Goal: Task Accomplishment & Management: Use online tool/utility

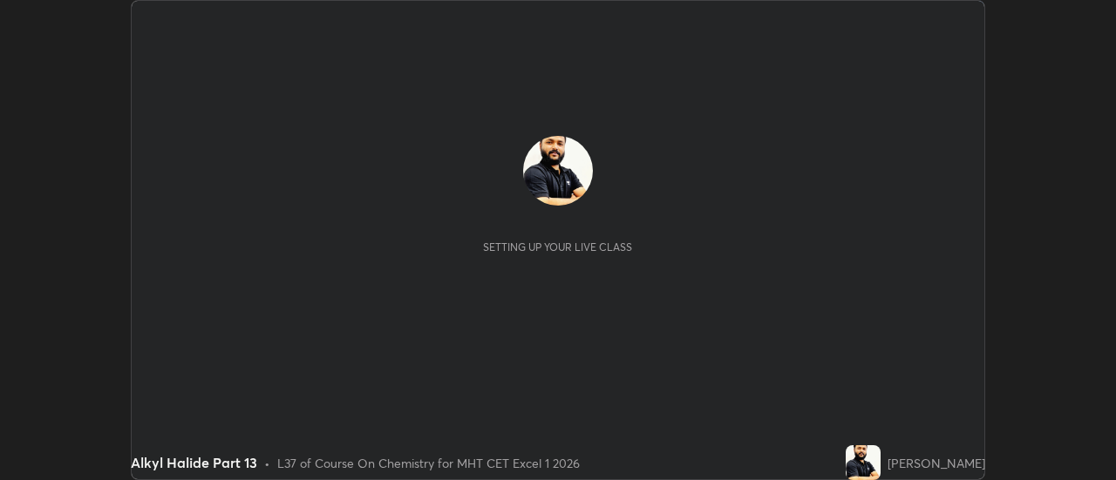
scroll to position [480, 1116]
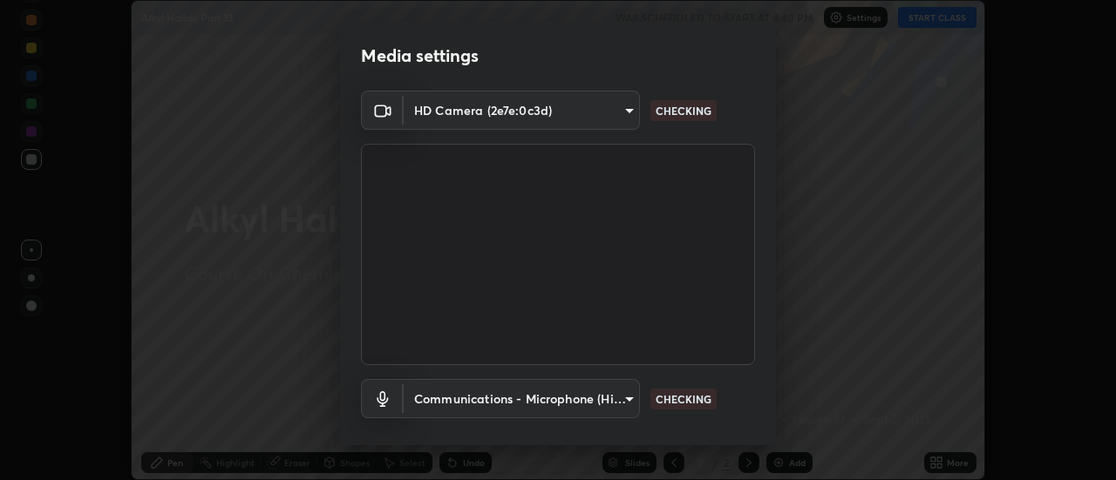
click at [920, 13] on div "Media settings HD Camera (2e7e:0c3d) 3383f6698e18cbd2fda5a9599f9a9fadef86c1f8af…" at bounding box center [558, 240] width 1116 height 480
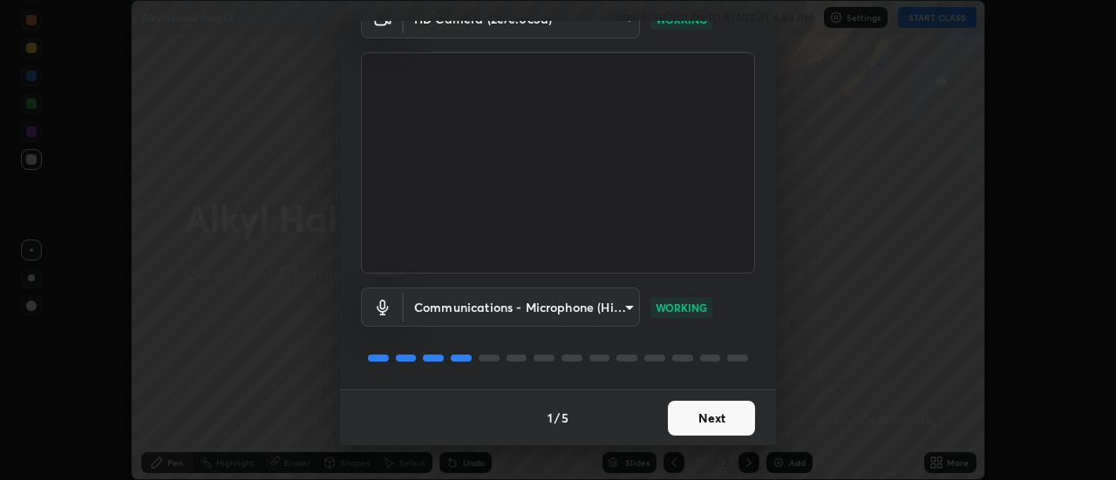
click at [704, 412] on button "Next" at bounding box center [711, 418] width 87 height 35
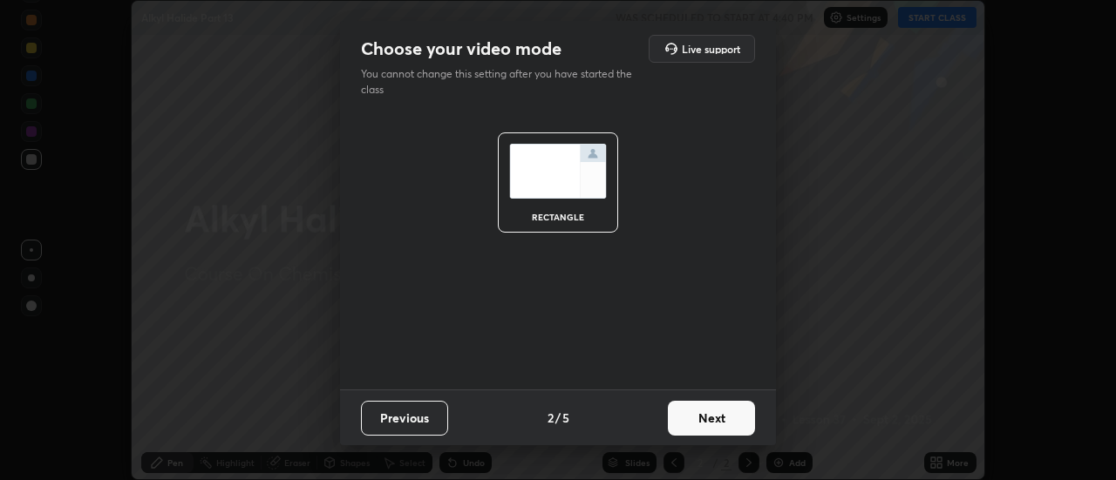
click at [687, 415] on button "Next" at bounding box center [711, 418] width 87 height 35
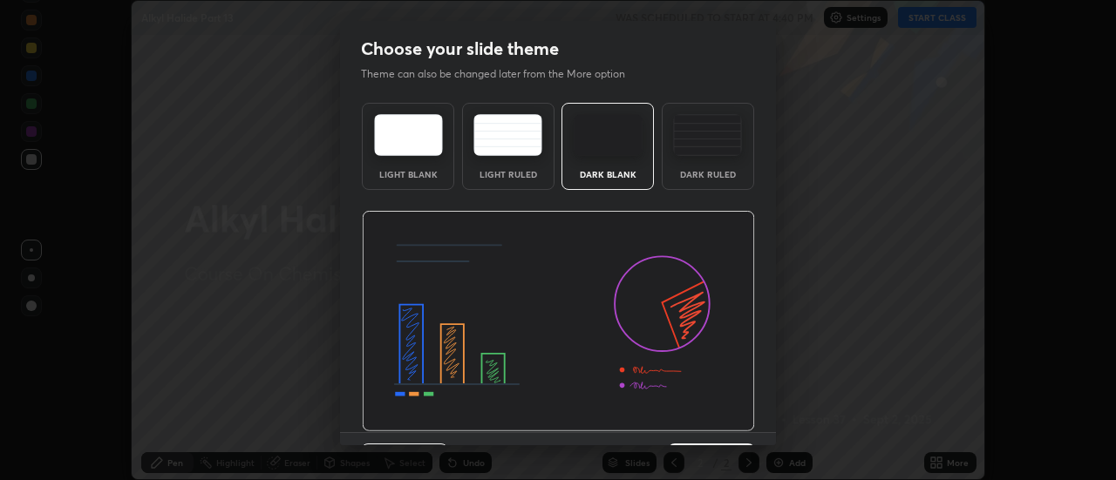
scroll to position [43, 0]
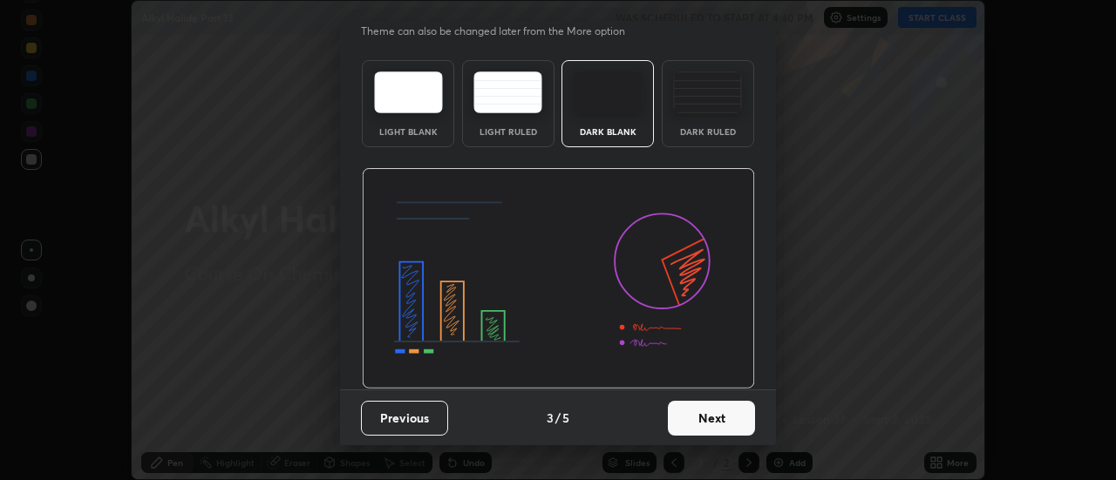
click at [710, 414] on button "Next" at bounding box center [711, 418] width 87 height 35
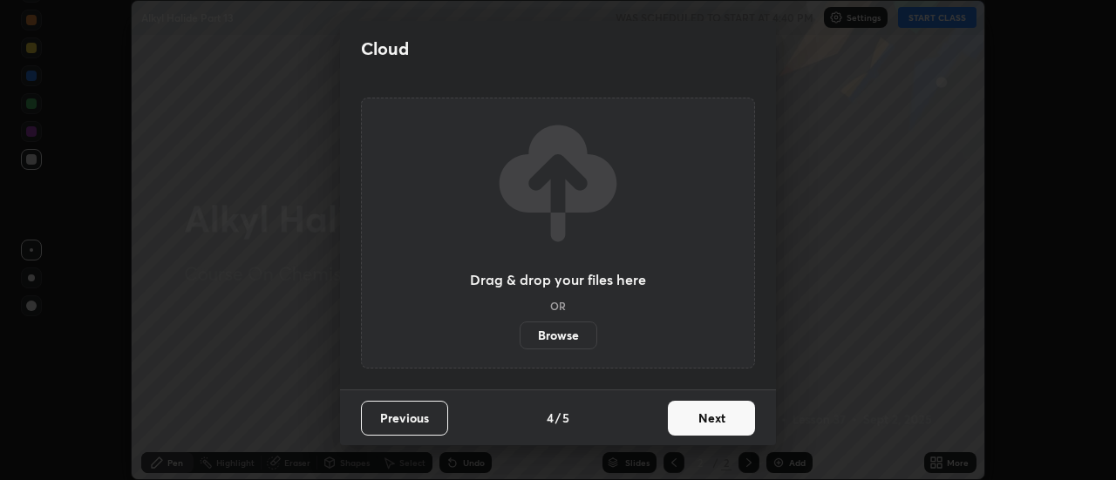
scroll to position [0, 0]
click at [715, 413] on button "Next" at bounding box center [711, 418] width 87 height 35
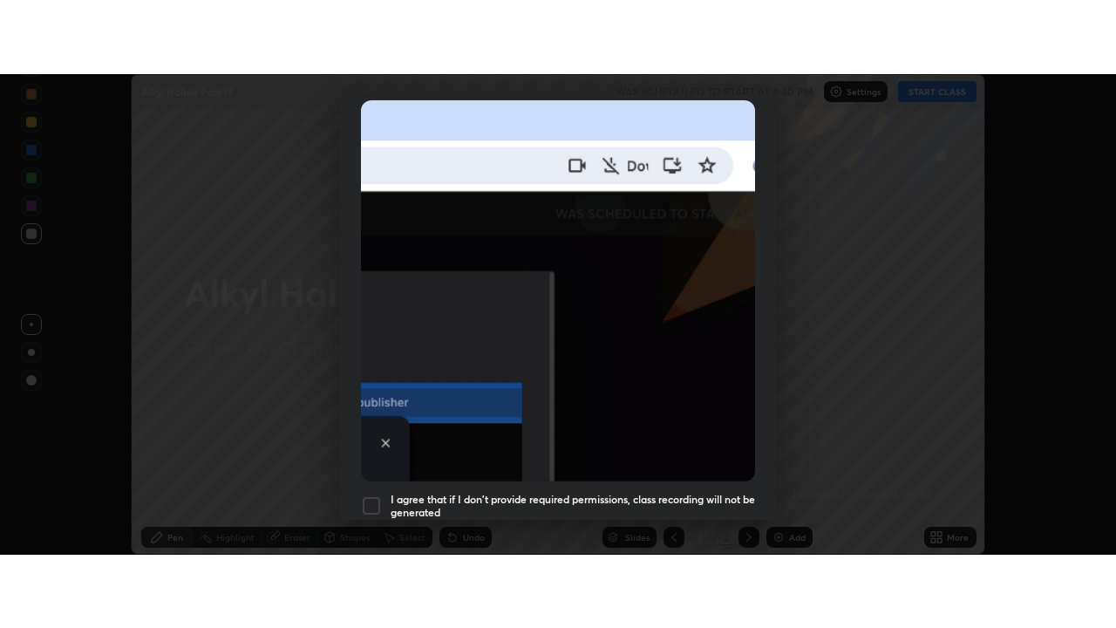
scroll to position [447, 0]
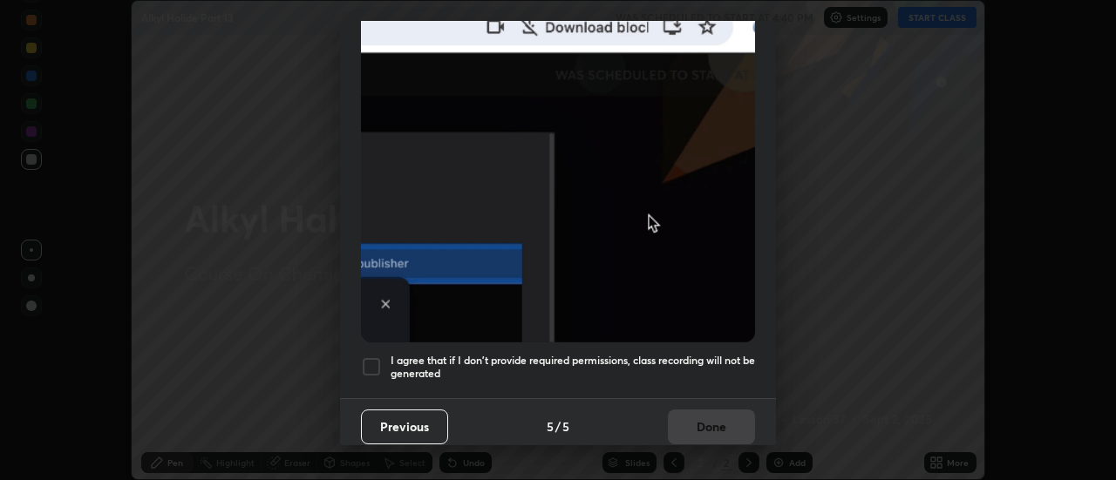
click at [664, 382] on div "Allow "Download multiple files" if prompted: If download blocked popup comes, o…" at bounding box center [558, 31] width 436 height 734
click at [671, 354] on h5 "I agree that if I don't provide required permissions, class recording will not …" at bounding box center [573, 367] width 364 height 27
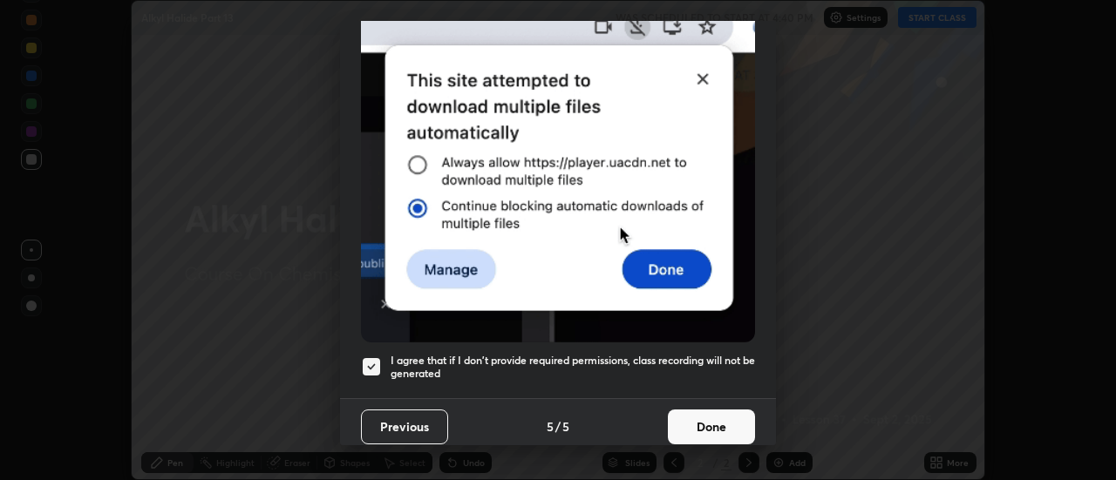
click at [706, 421] on button "Done" at bounding box center [711, 427] width 87 height 35
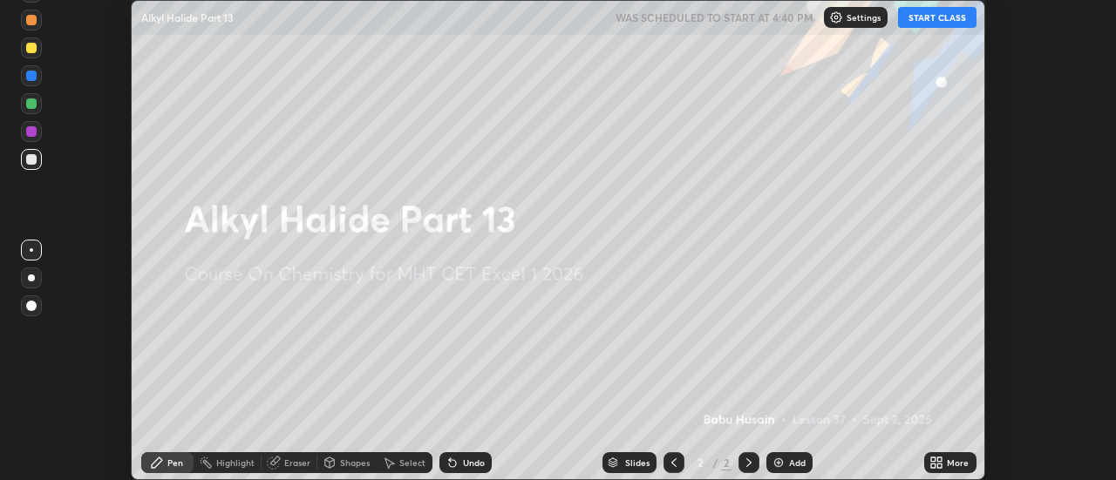
click at [936, 460] on icon at bounding box center [933, 460] width 4 height 4
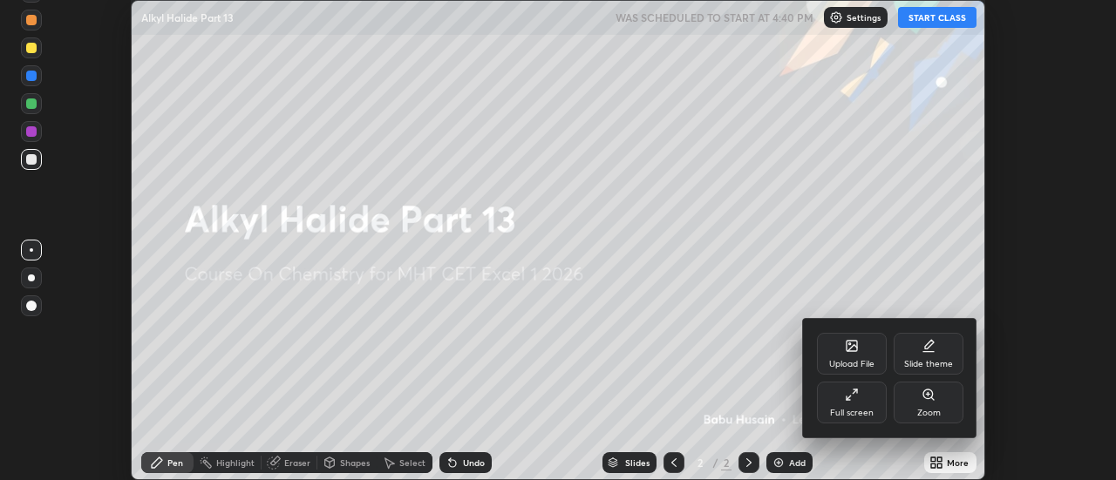
click at [858, 403] on div "Full screen" at bounding box center [852, 403] width 70 height 42
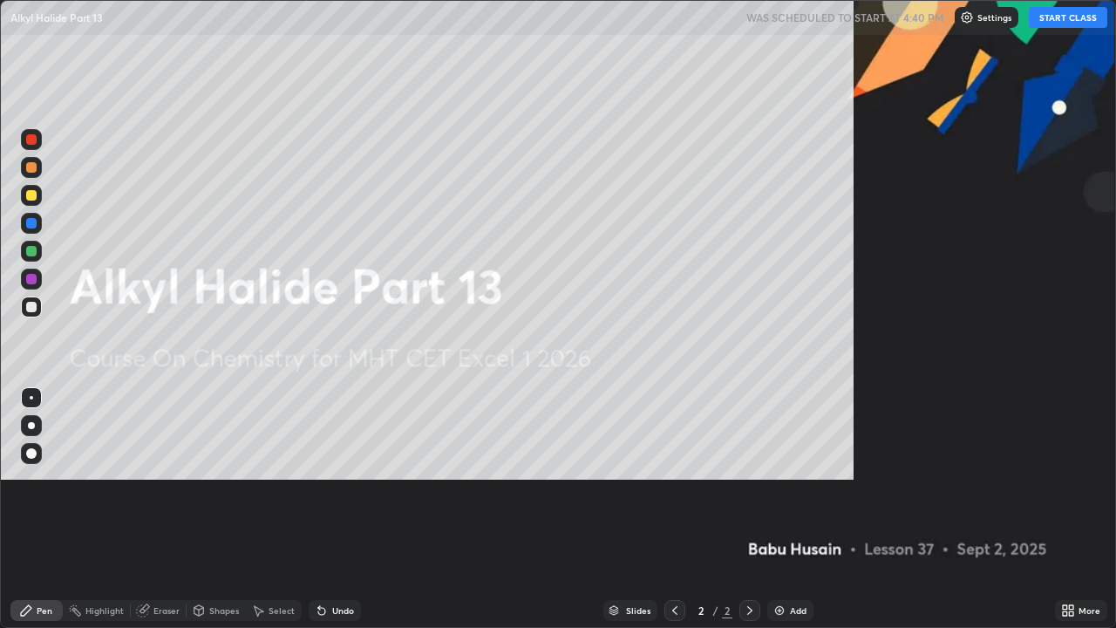
scroll to position [628, 1116]
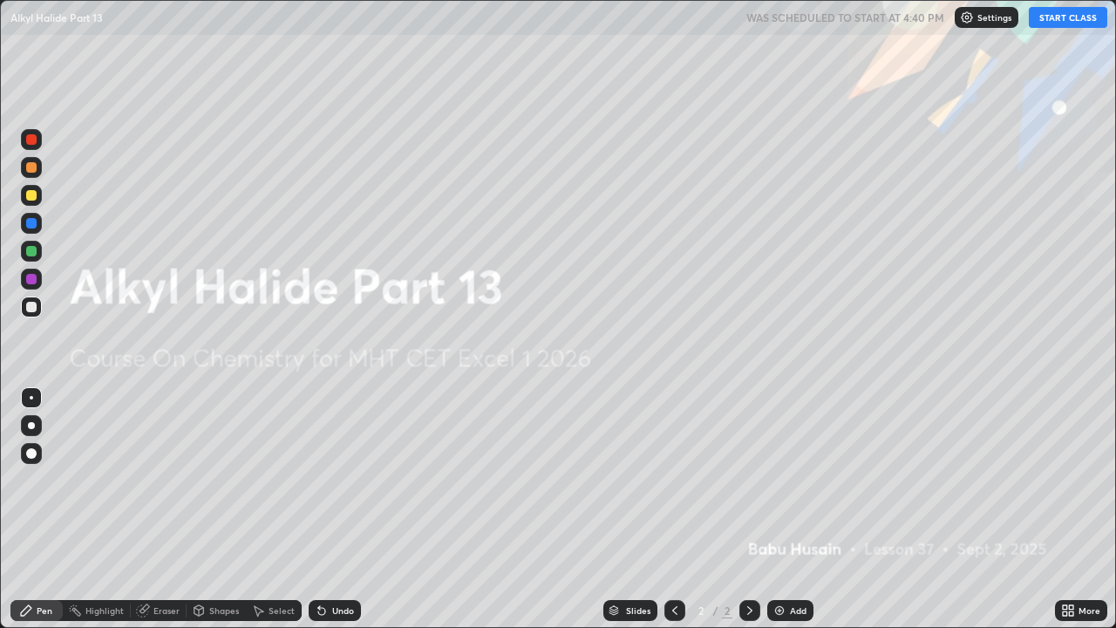
click at [1047, 20] on button "START CLASS" at bounding box center [1068, 17] width 78 height 21
click at [781, 480] on img at bounding box center [779, 610] width 14 height 14
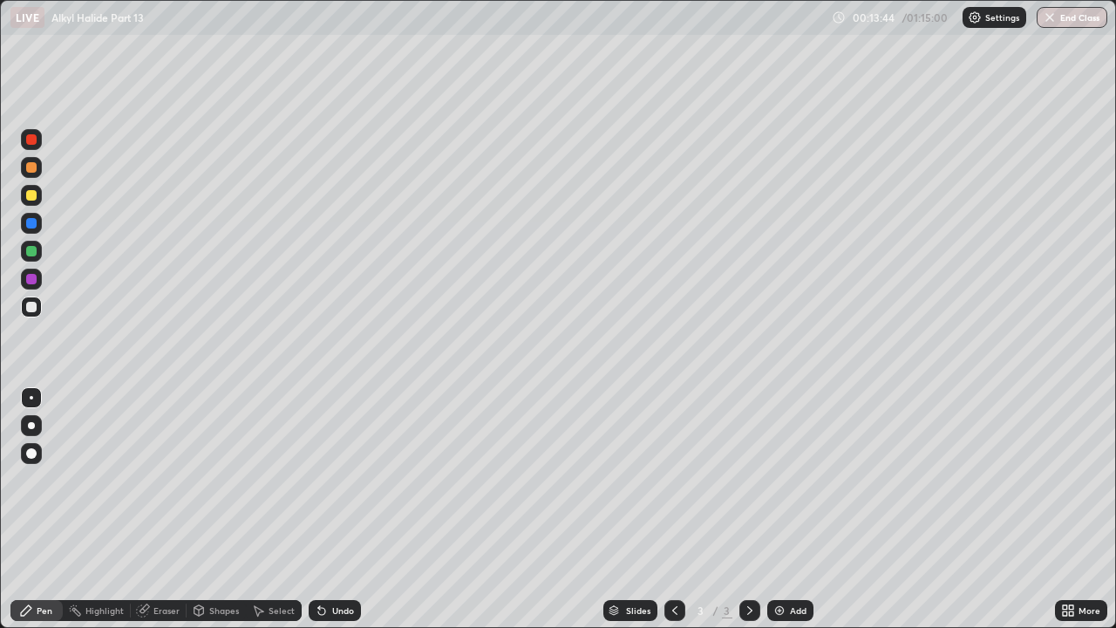
click at [35, 169] on div at bounding box center [31, 167] width 10 height 10
click at [29, 220] on div at bounding box center [31, 223] width 10 height 10
click at [35, 196] on div at bounding box center [31, 195] width 10 height 10
click at [31, 224] on div at bounding box center [31, 223] width 10 height 10
click at [29, 310] on div at bounding box center [31, 307] width 10 height 10
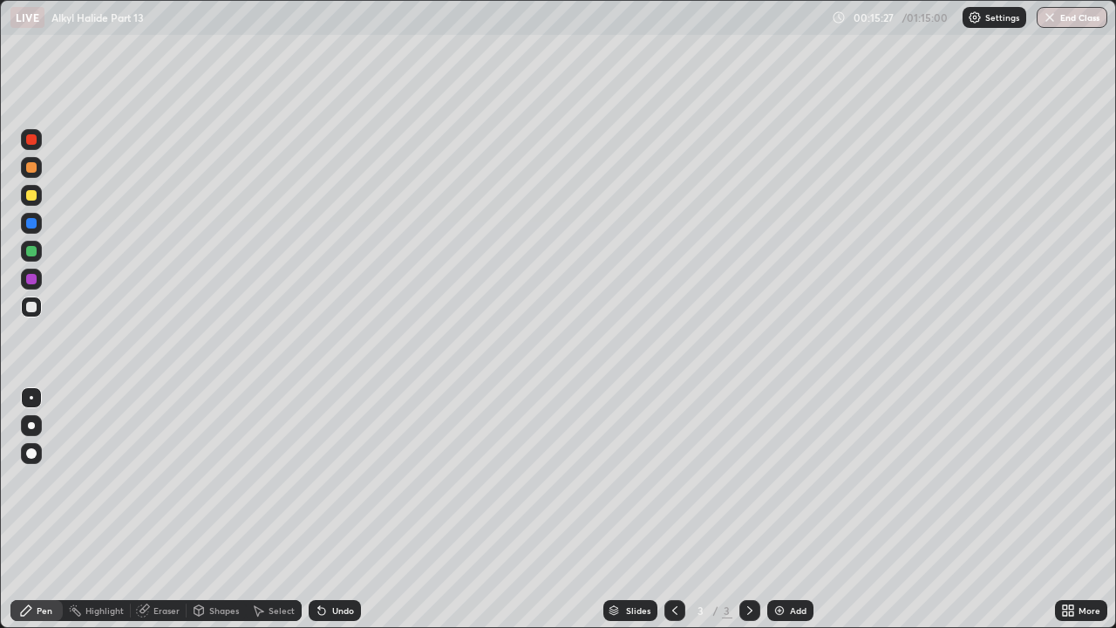
click at [40, 225] on div at bounding box center [31, 223] width 21 height 21
click at [33, 198] on div at bounding box center [31, 195] width 10 height 10
click at [323, 480] on icon at bounding box center [322, 610] width 14 height 14
click at [162, 480] on div "Eraser" at bounding box center [166, 610] width 26 height 9
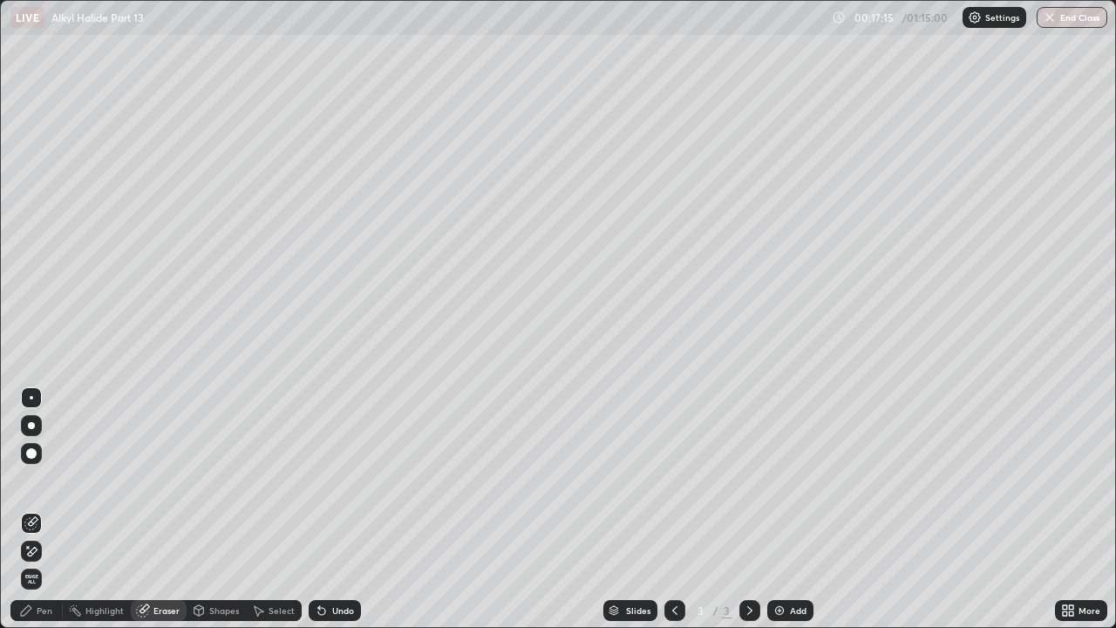
click at [37, 480] on div "Pen" at bounding box center [45, 610] width 16 height 9
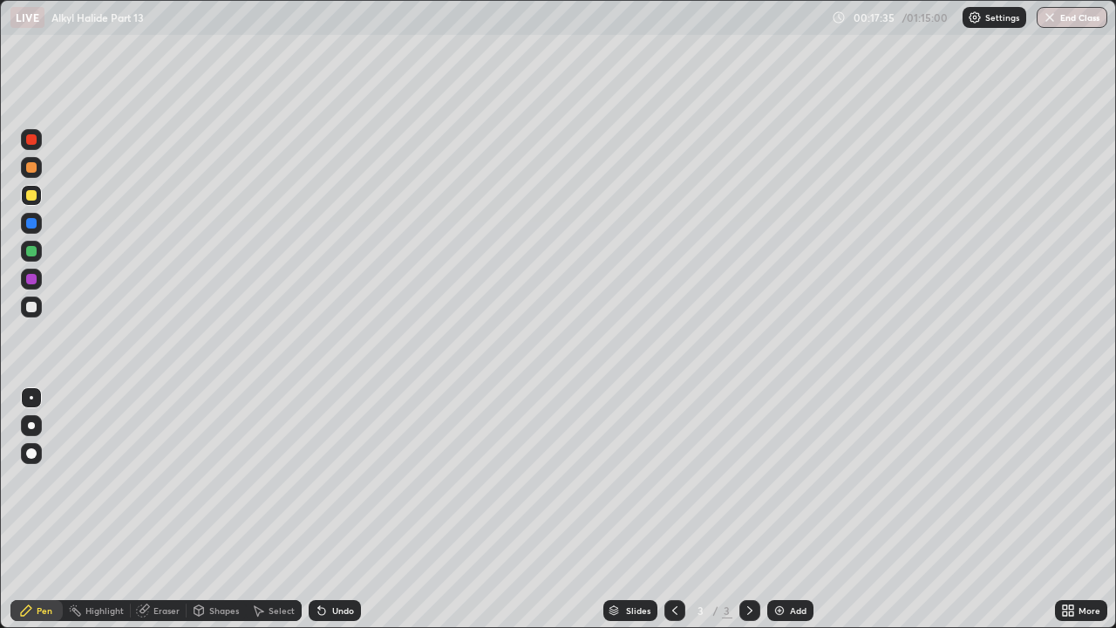
click at [31, 280] on div at bounding box center [31, 279] width 10 height 10
click at [34, 194] on div at bounding box center [31, 195] width 10 height 10
click at [335, 480] on div "Undo" at bounding box center [335, 610] width 52 height 21
click at [319, 480] on icon at bounding box center [321, 611] width 7 height 7
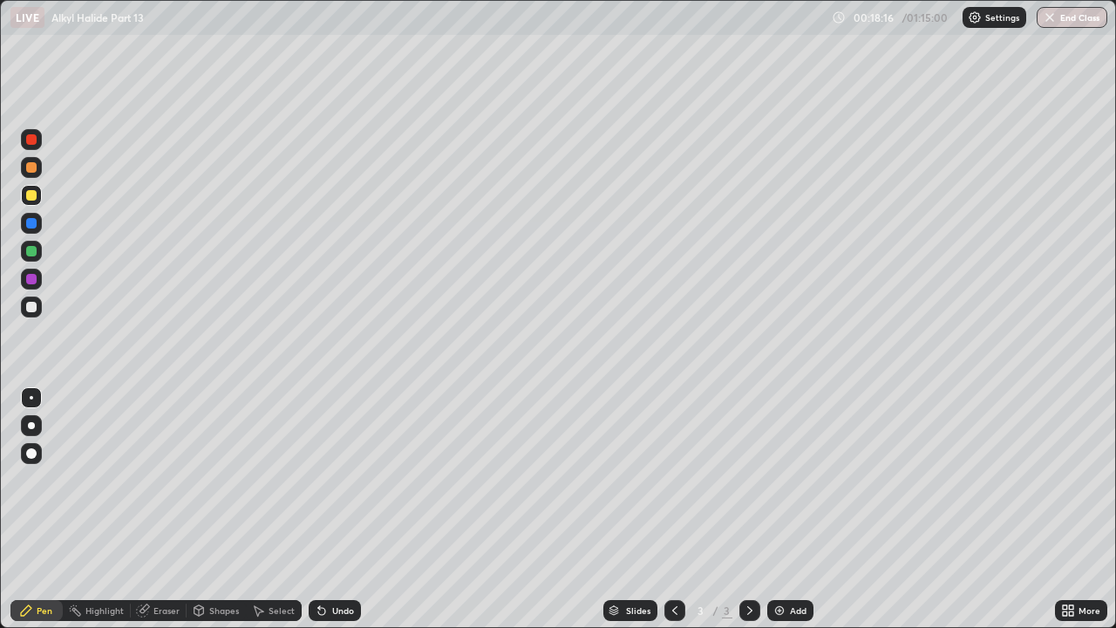
click at [31, 252] on div at bounding box center [31, 251] width 10 height 10
click at [32, 196] on div at bounding box center [31, 195] width 10 height 10
click at [35, 222] on div at bounding box center [31, 223] width 10 height 10
click at [37, 195] on div at bounding box center [31, 195] width 21 height 21
click at [34, 251] on div at bounding box center [31, 251] width 10 height 10
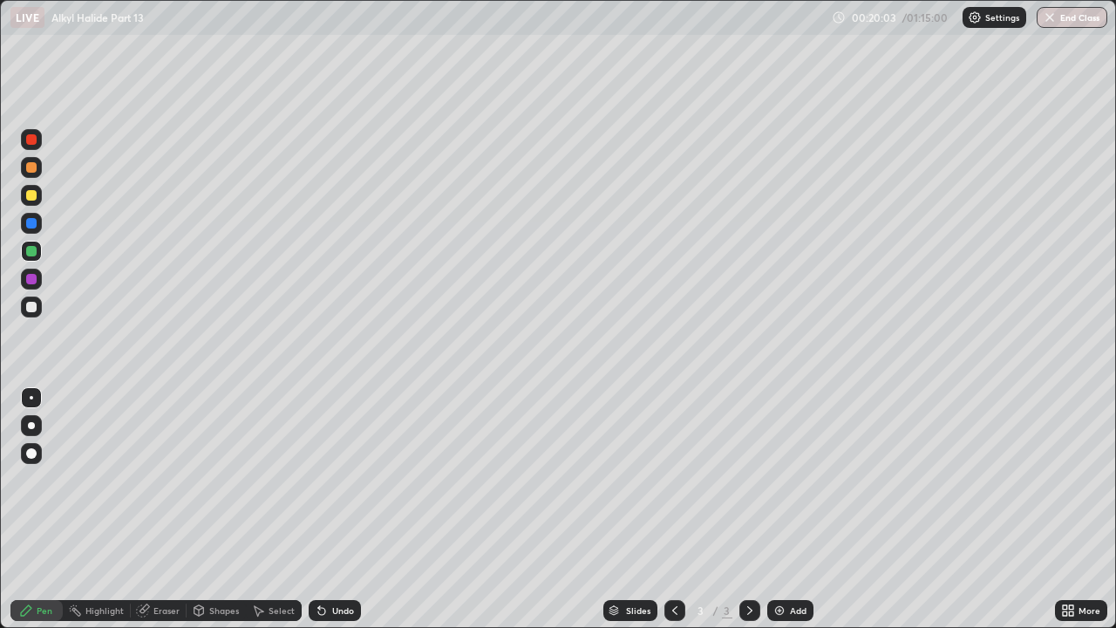
click at [33, 192] on div at bounding box center [31, 195] width 10 height 10
click at [35, 193] on div at bounding box center [31, 195] width 10 height 10
click at [341, 480] on div "Undo" at bounding box center [343, 610] width 22 height 9
click at [344, 480] on div "Undo" at bounding box center [343, 610] width 22 height 9
click at [343, 480] on div "Undo" at bounding box center [343, 610] width 22 height 9
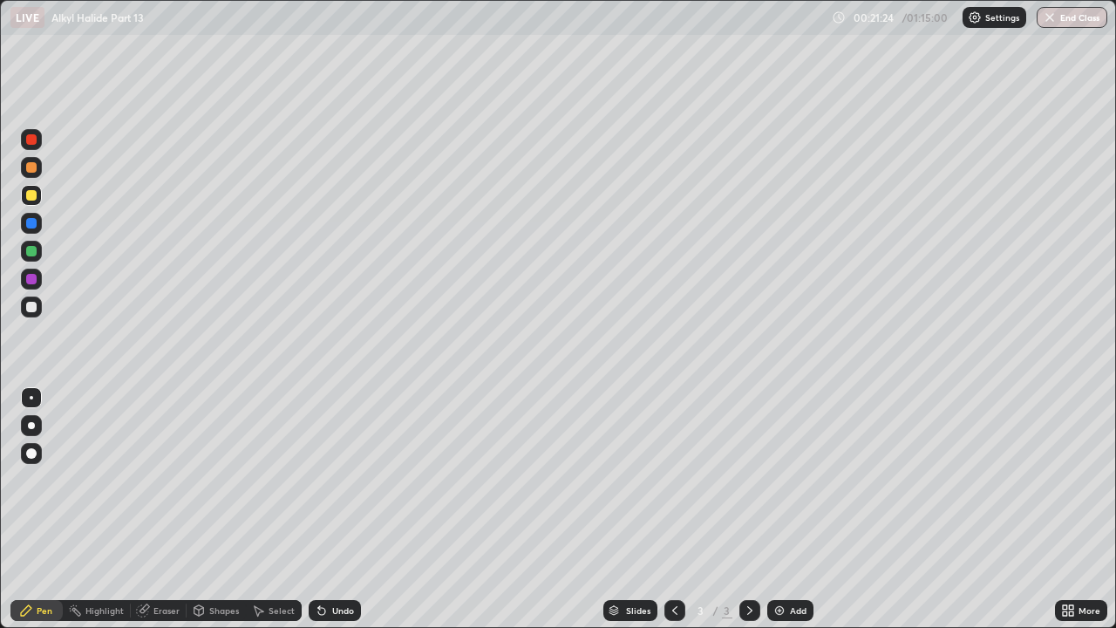
click at [29, 255] on div at bounding box center [31, 251] width 10 height 10
click at [34, 197] on div at bounding box center [31, 195] width 10 height 10
click at [796, 480] on div "Add" at bounding box center [798, 610] width 17 height 9
click at [32, 167] on div at bounding box center [31, 167] width 10 height 10
click at [29, 225] on div at bounding box center [31, 223] width 10 height 10
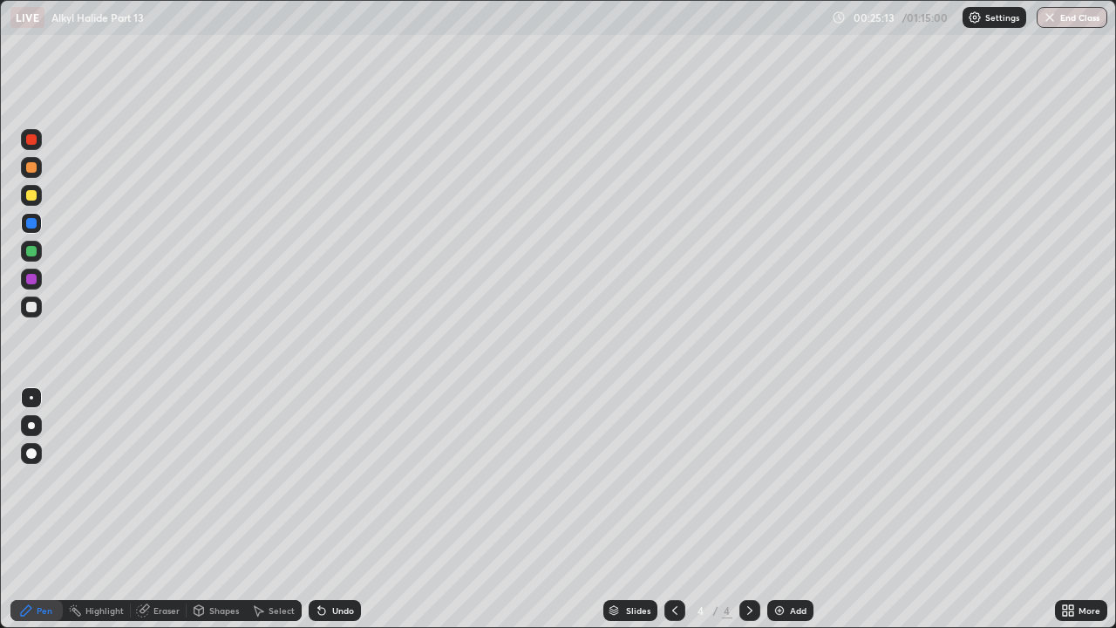
click at [34, 202] on div at bounding box center [31, 195] width 21 height 21
click at [32, 225] on div at bounding box center [31, 223] width 10 height 10
click at [30, 196] on div at bounding box center [31, 195] width 10 height 10
click at [29, 221] on div at bounding box center [31, 223] width 10 height 10
click at [35, 306] on div at bounding box center [31, 307] width 10 height 10
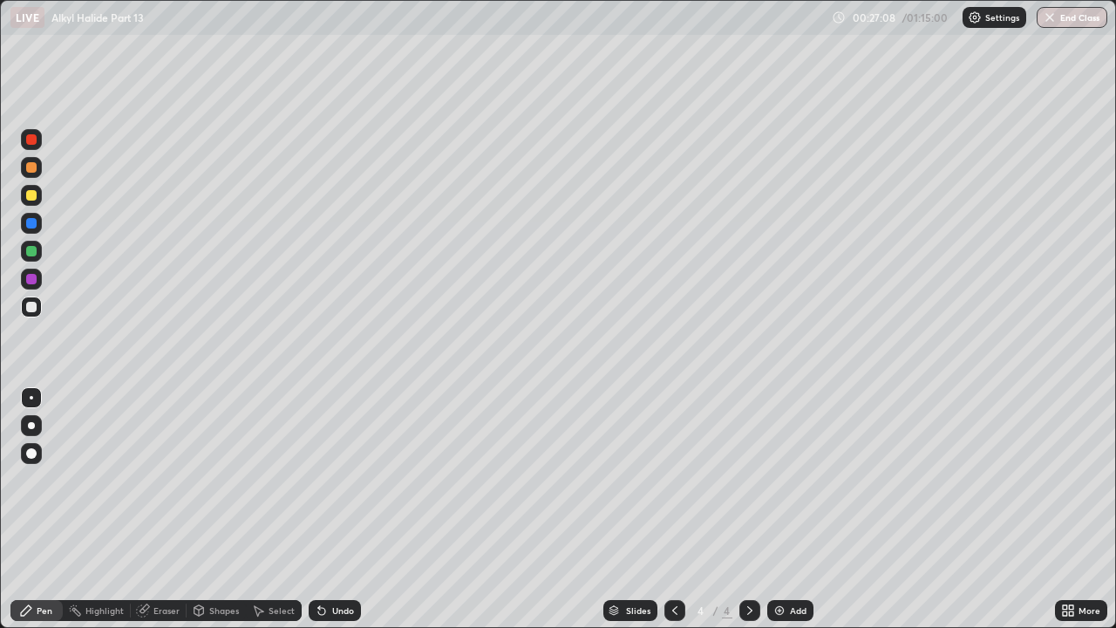
click at [344, 480] on div "Undo" at bounding box center [343, 610] width 22 height 9
click at [340, 480] on div "Undo" at bounding box center [335, 610] width 52 height 21
click at [149, 480] on div "Eraser" at bounding box center [159, 610] width 56 height 21
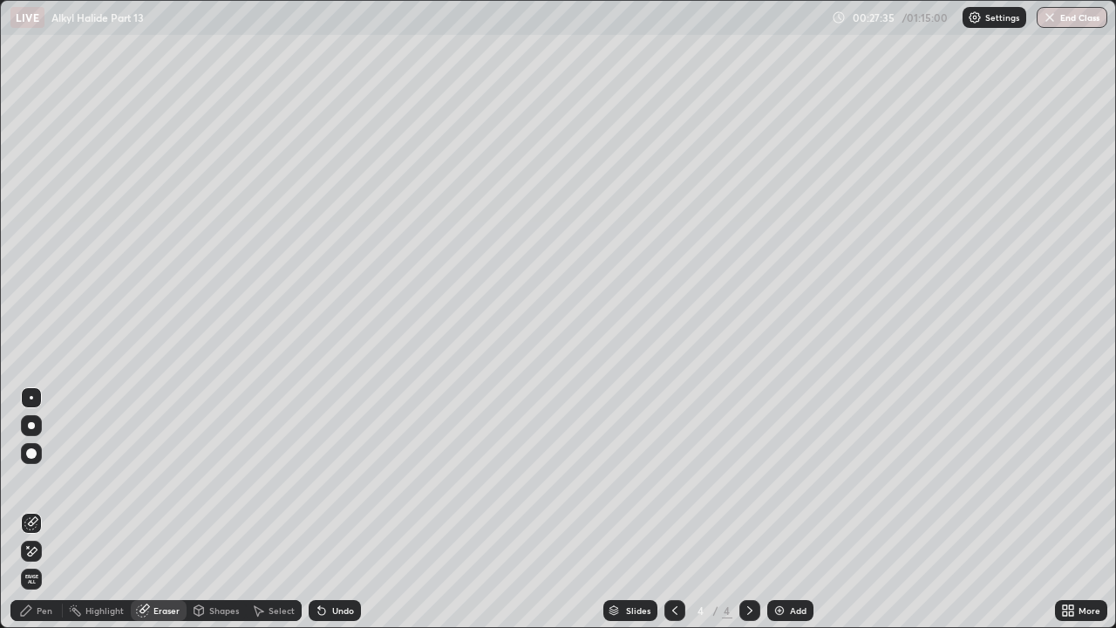
click at [34, 480] on div "Pen" at bounding box center [36, 610] width 52 height 21
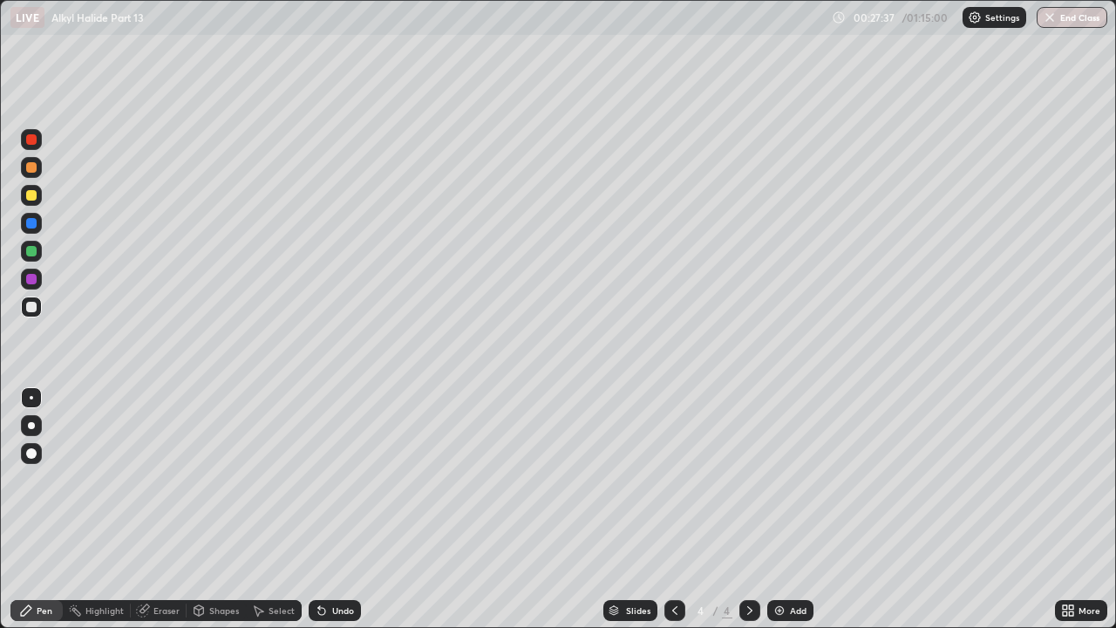
click at [151, 480] on div "Eraser" at bounding box center [159, 610] width 56 height 21
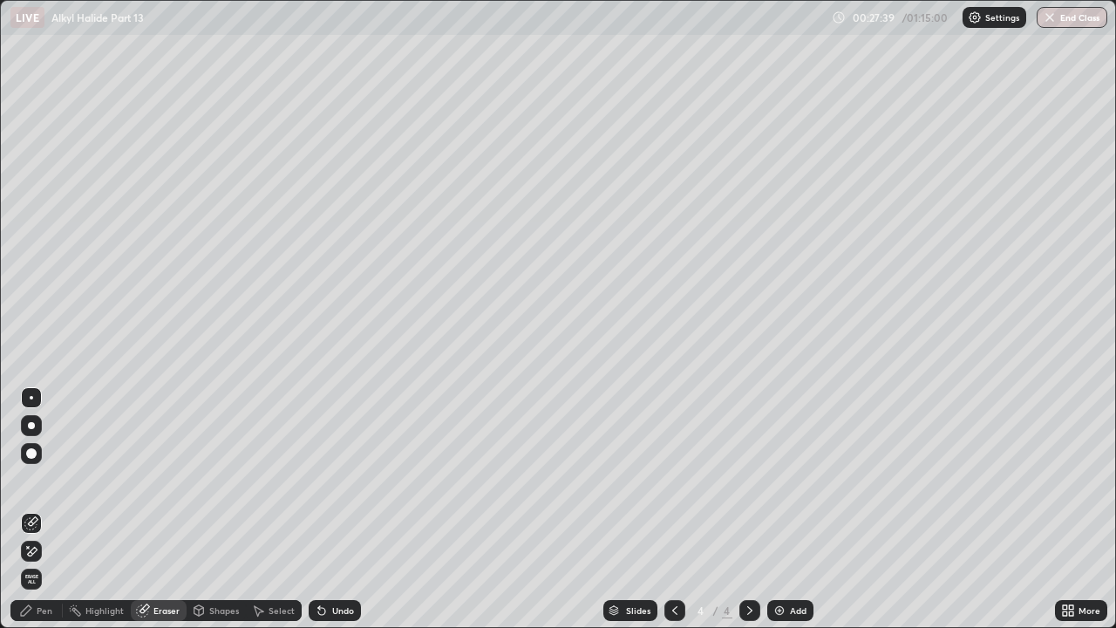
click at [36, 480] on div "Pen" at bounding box center [36, 610] width 52 height 21
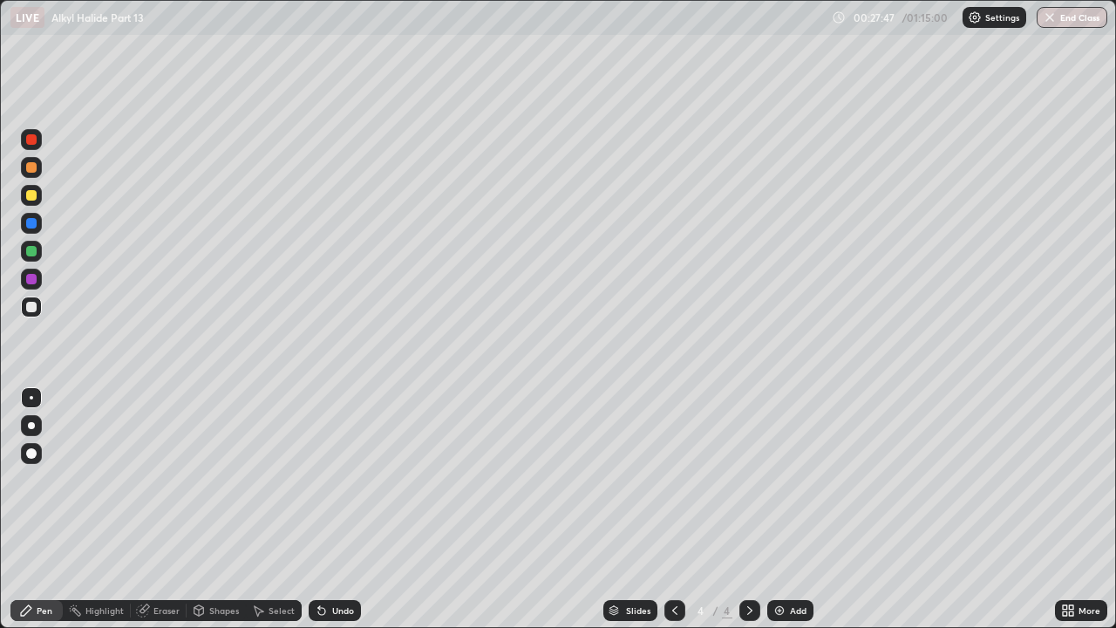
click at [154, 480] on div "Eraser" at bounding box center [166, 610] width 26 height 9
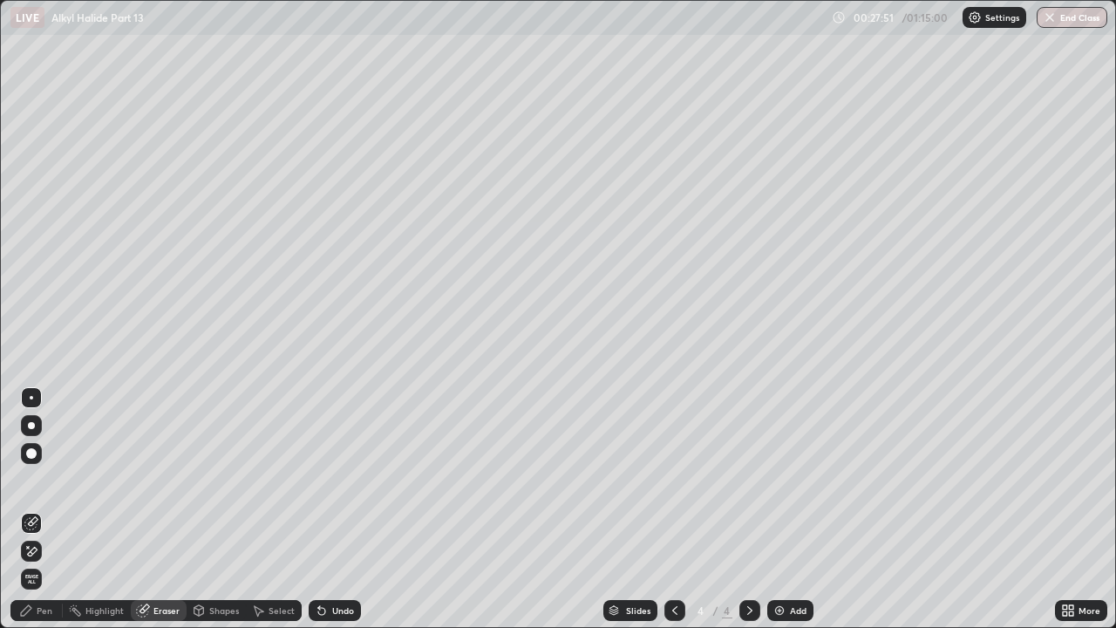
click at [38, 480] on div "Pen" at bounding box center [45, 610] width 16 height 9
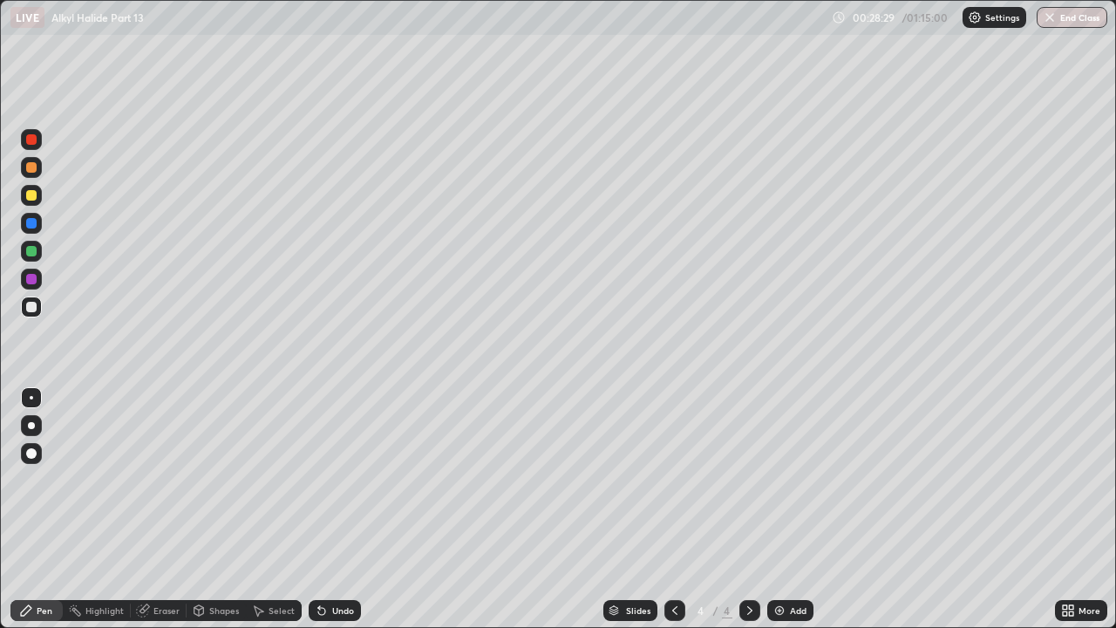
click at [31, 194] on div at bounding box center [31, 195] width 10 height 10
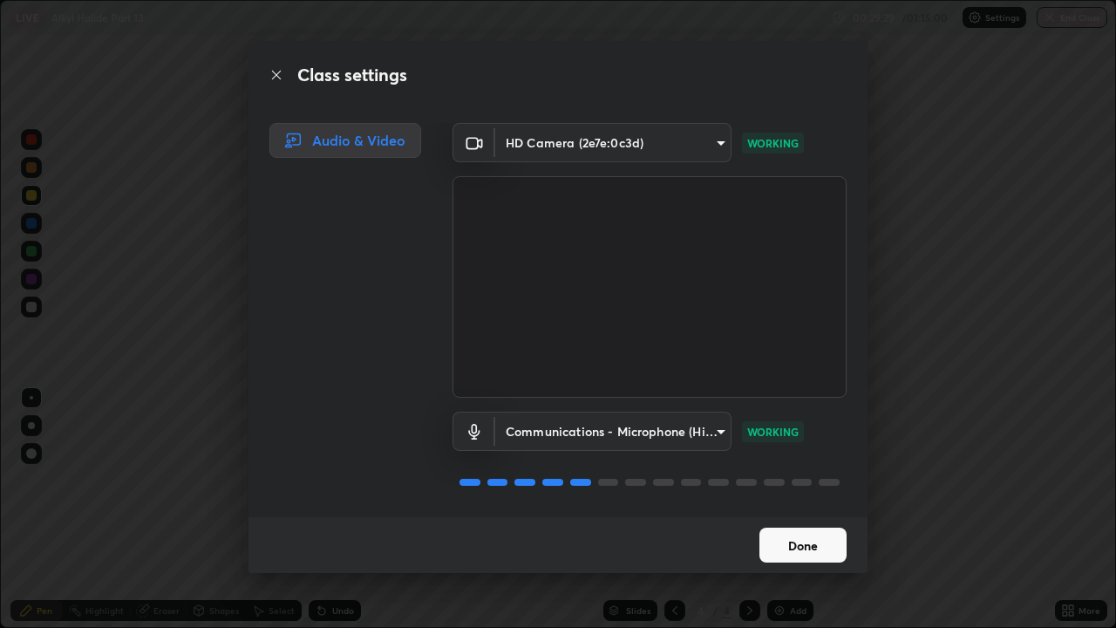
click at [796, 480] on button "Done" at bounding box center [802, 544] width 87 height 35
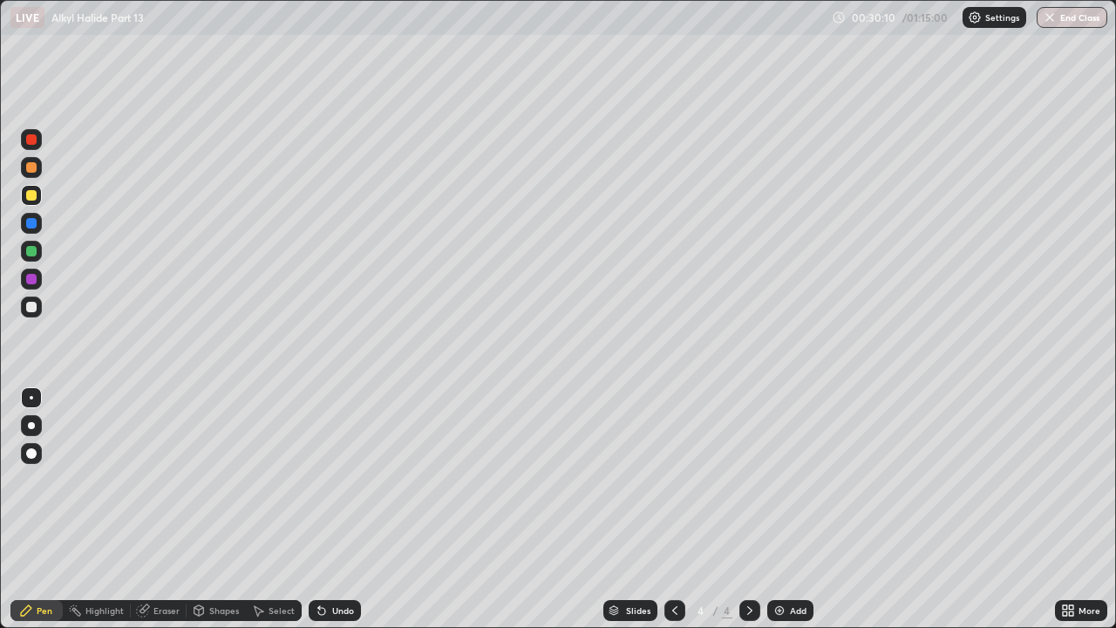
click at [332, 480] on div "Undo" at bounding box center [343, 610] width 22 height 9
click at [32, 289] on div at bounding box center [31, 279] width 21 height 21
click at [154, 480] on div "Eraser" at bounding box center [166, 610] width 26 height 9
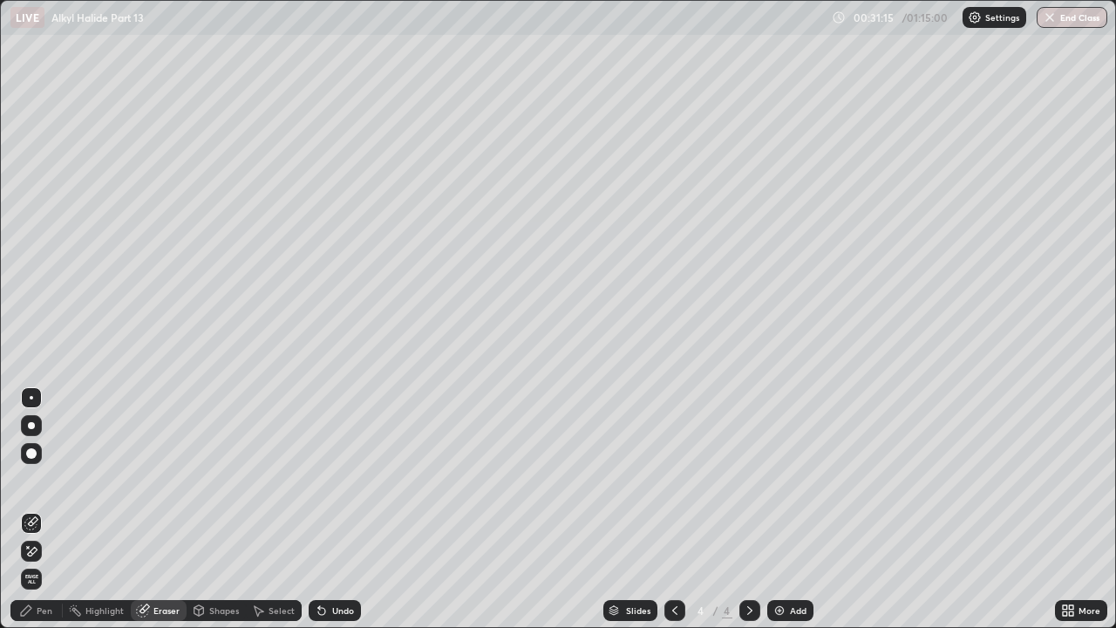
click at [51, 480] on div "Pen" at bounding box center [45, 610] width 16 height 9
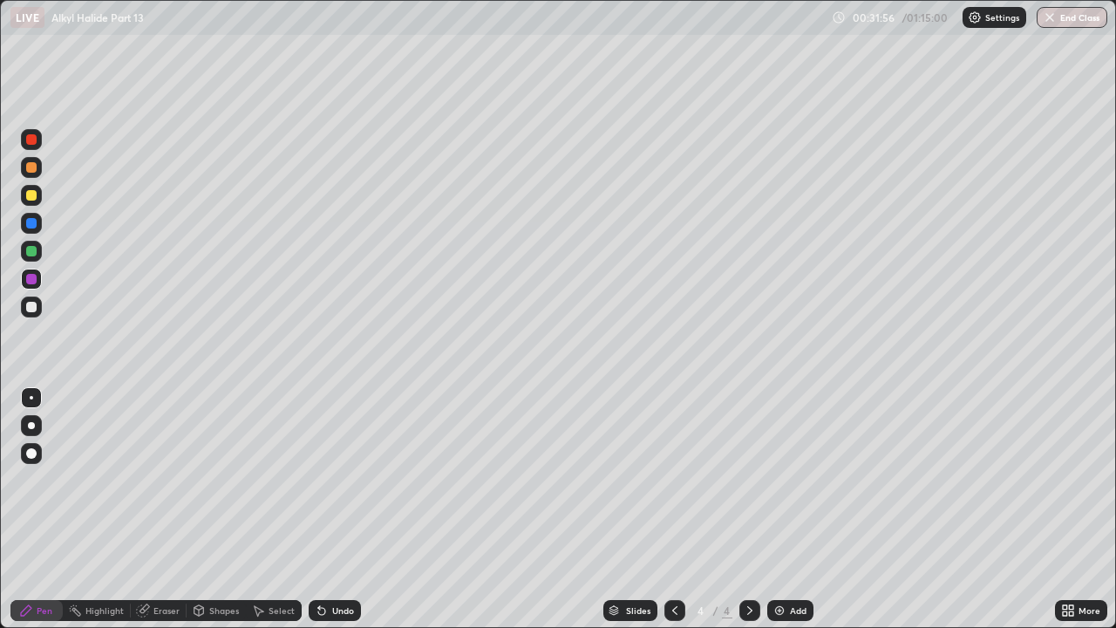
click at [29, 311] on div at bounding box center [31, 307] width 10 height 10
click at [35, 248] on div at bounding box center [31, 251] width 10 height 10
click at [779, 480] on img at bounding box center [779, 610] width 14 height 14
click at [32, 171] on div at bounding box center [31, 167] width 10 height 10
click at [31, 198] on div at bounding box center [31, 195] width 10 height 10
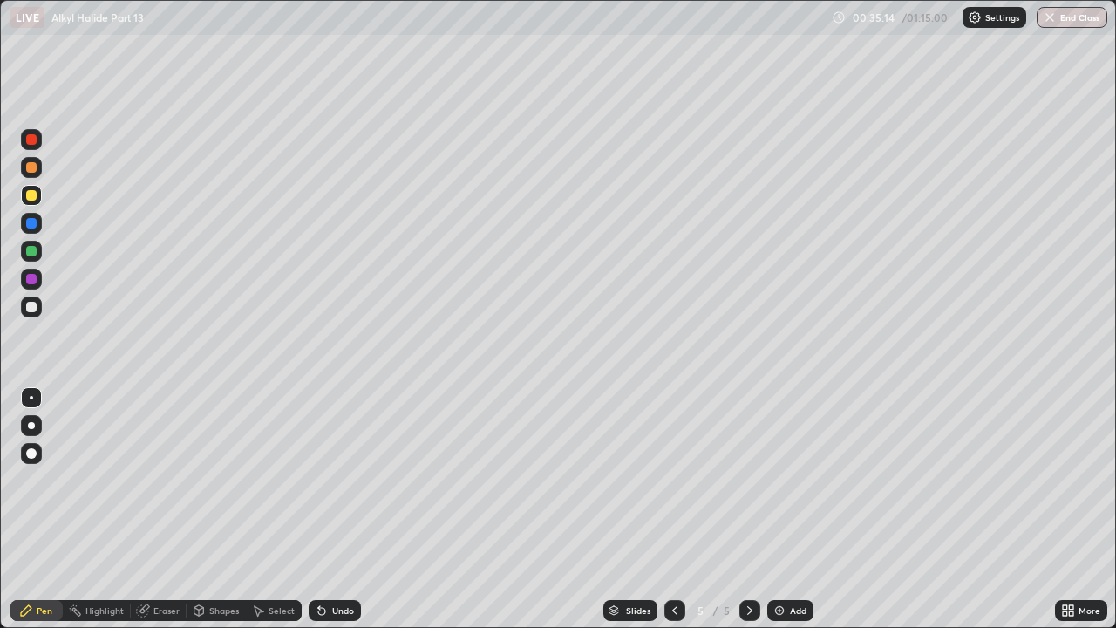
click at [31, 225] on div at bounding box center [31, 223] width 10 height 10
click at [335, 480] on div "Undo" at bounding box center [343, 610] width 22 height 9
click at [332, 480] on div "Undo" at bounding box center [343, 610] width 22 height 9
click at [324, 480] on div "Undo" at bounding box center [335, 610] width 52 height 21
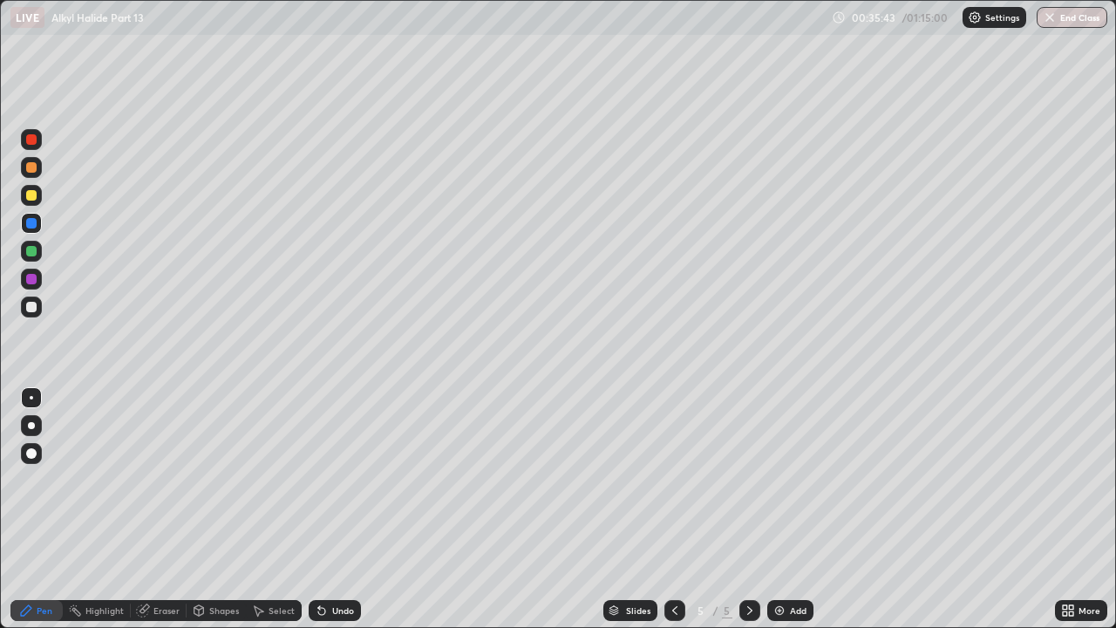
click at [324, 480] on div "Undo" at bounding box center [335, 610] width 52 height 21
click at [325, 480] on div "Undo" at bounding box center [335, 610] width 52 height 21
click at [35, 196] on div at bounding box center [31, 195] width 10 height 10
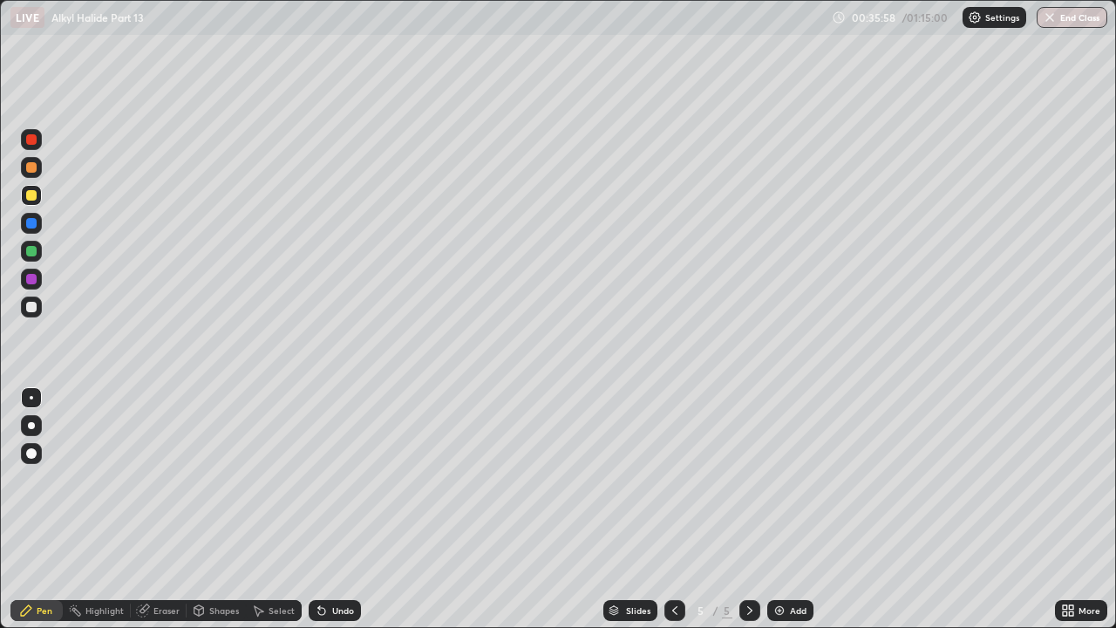
click at [337, 480] on div "Undo" at bounding box center [343, 610] width 22 height 9
click at [39, 224] on div at bounding box center [31, 223] width 21 height 21
click at [337, 480] on div "Undo" at bounding box center [343, 610] width 22 height 9
click at [324, 480] on div "Undo" at bounding box center [335, 610] width 52 height 21
click at [332, 480] on div "Undo" at bounding box center [343, 610] width 22 height 9
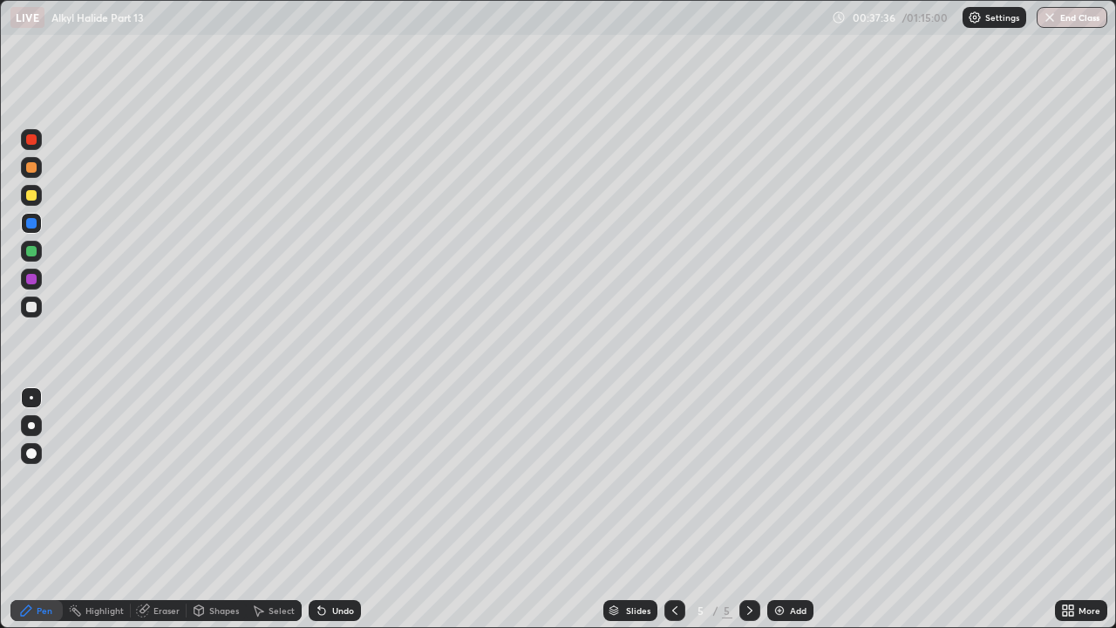
click at [30, 271] on div at bounding box center [31, 279] width 21 height 21
click at [35, 227] on div at bounding box center [31, 223] width 10 height 10
click at [34, 300] on div at bounding box center [31, 306] width 21 height 21
click at [336, 480] on div "Undo" at bounding box center [335, 610] width 52 height 21
click at [32, 195] on div at bounding box center [31, 195] width 10 height 10
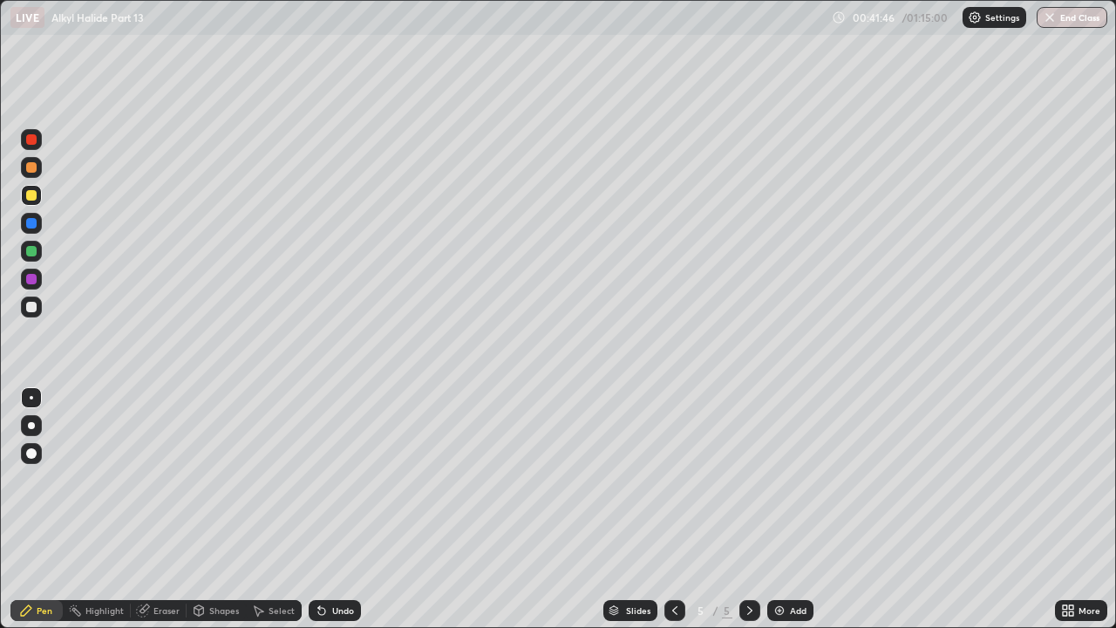
click at [27, 304] on div at bounding box center [31, 307] width 10 height 10
click at [29, 197] on div at bounding box center [31, 195] width 10 height 10
click at [32, 169] on div at bounding box center [31, 167] width 10 height 10
click at [319, 480] on icon at bounding box center [321, 611] width 7 height 7
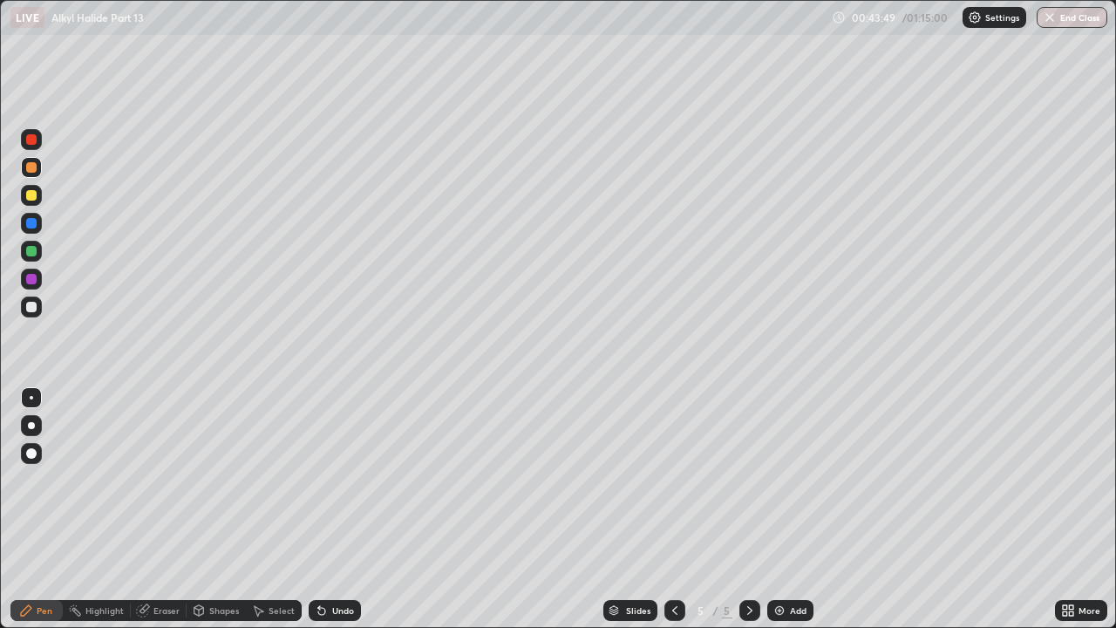
click at [320, 480] on icon at bounding box center [321, 611] width 7 height 7
click at [321, 480] on icon at bounding box center [322, 610] width 14 height 14
click at [323, 480] on icon at bounding box center [321, 611] width 7 height 7
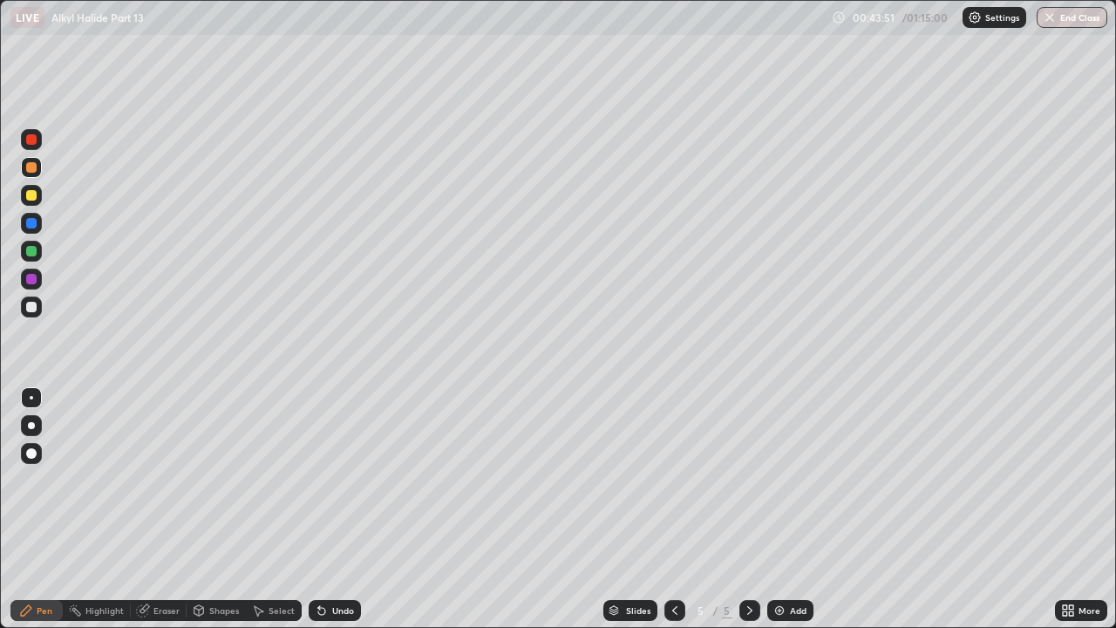
click at [321, 480] on icon at bounding box center [321, 611] width 7 height 7
click at [323, 480] on icon at bounding box center [322, 610] width 14 height 14
click at [34, 222] on div at bounding box center [31, 223] width 10 height 10
click at [326, 480] on div "Undo" at bounding box center [335, 610] width 52 height 21
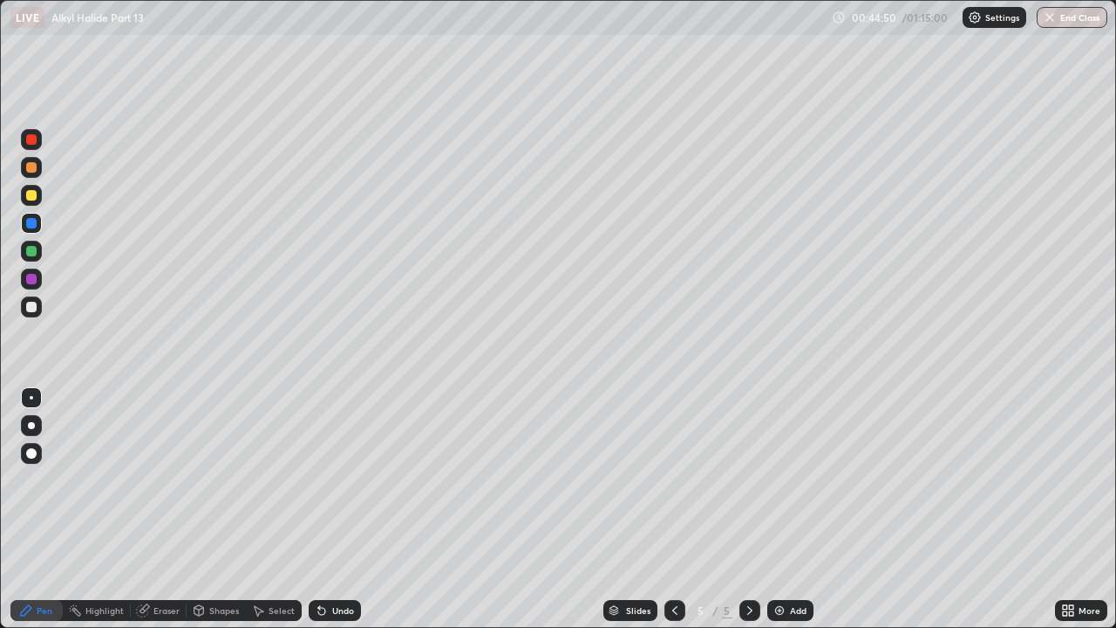
click at [319, 480] on icon at bounding box center [321, 611] width 7 height 7
click at [326, 480] on div "Undo" at bounding box center [335, 610] width 52 height 21
click at [32, 193] on div at bounding box center [31, 195] width 10 height 10
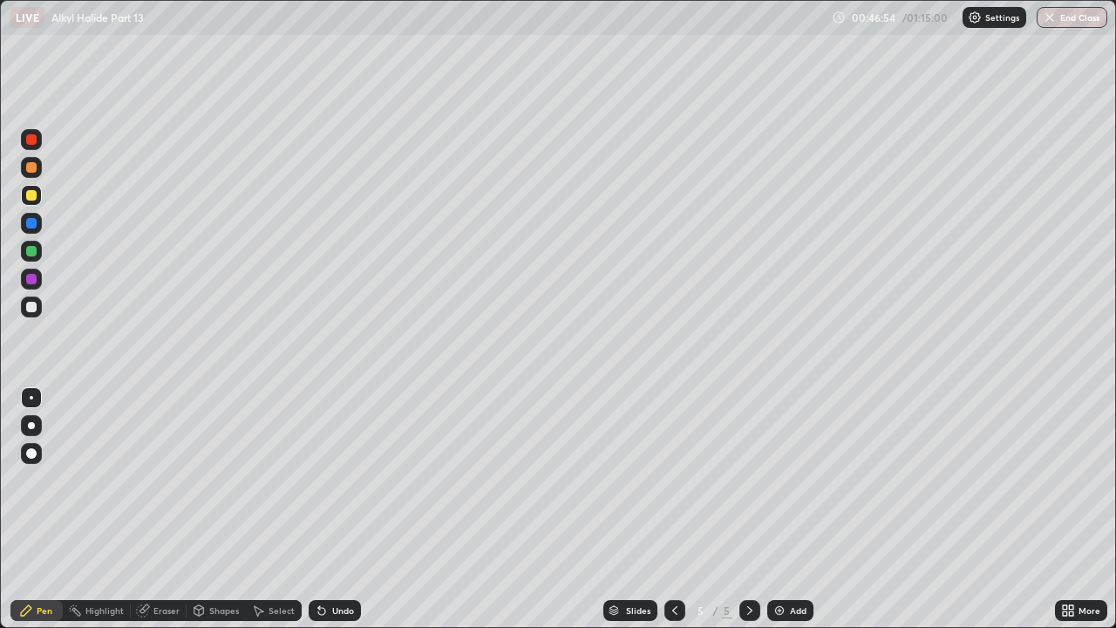
click at [152, 480] on div "Eraser" at bounding box center [159, 610] width 56 height 21
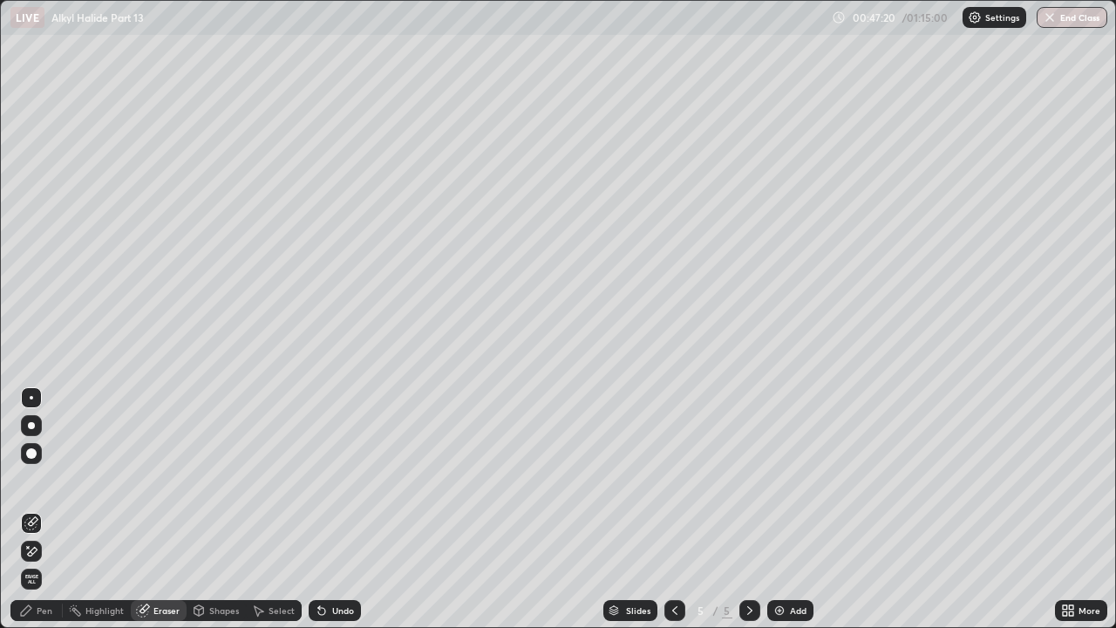
click at [31, 480] on icon at bounding box center [26, 610] width 14 height 14
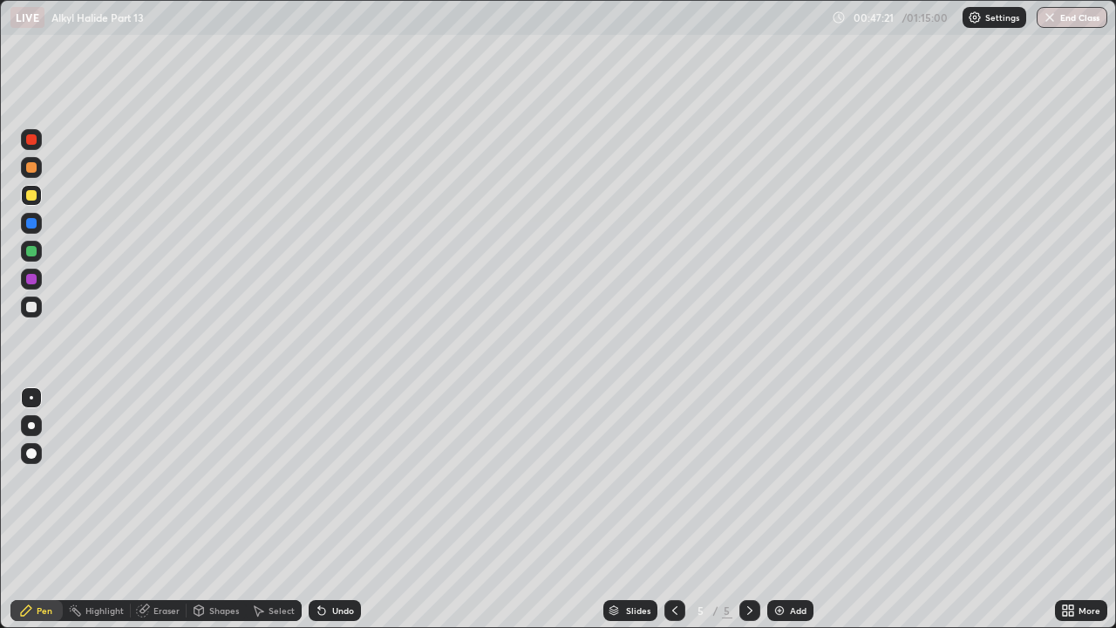
click at [35, 277] on div at bounding box center [31, 279] width 10 height 10
click at [33, 227] on div at bounding box center [31, 223] width 10 height 10
click at [790, 480] on div "Add" at bounding box center [798, 610] width 17 height 9
click at [665, 480] on div at bounding box center [674, 610] width 21 height 21
click at [673, 480] on icon at bounding box center [675, 610] width 14 height 14
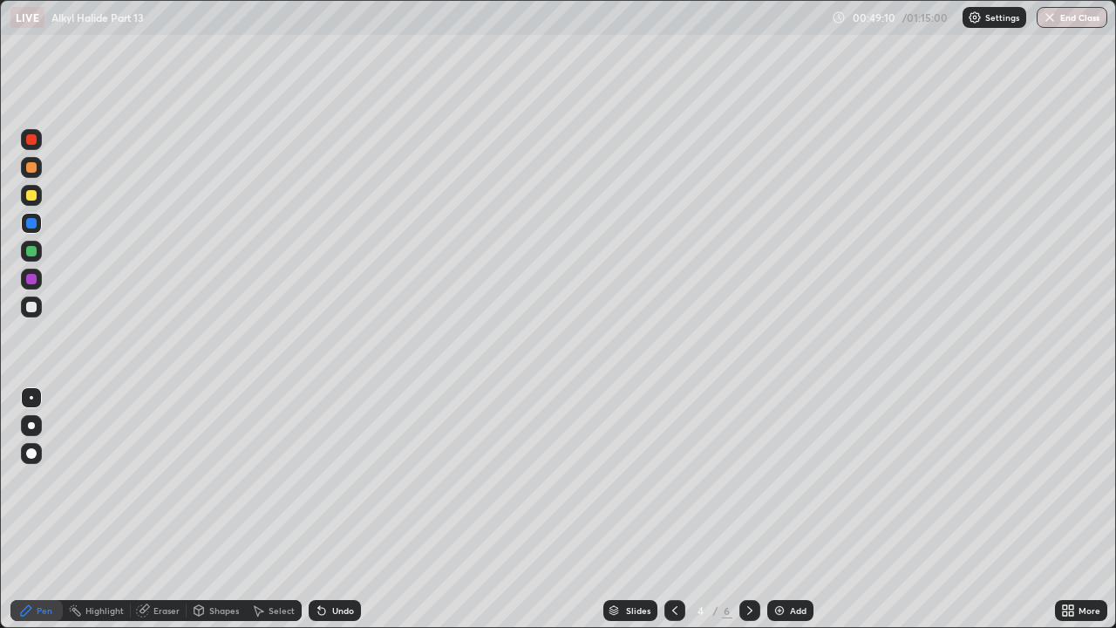
click at [750, 480] on icon at bounding box center [749, 610] width 5 height 9
click at [749, 480] on icon at bounding box center [750, 610] width 14 height 14
click at [31, 314] on div at bounding box center [31, 306] width 21 height 21
click at [32, 174] on div at bounding box center [31, 167] width 21 height 21
click at [29, 197] on div at bounding box center [31, 195] width 10 height 10
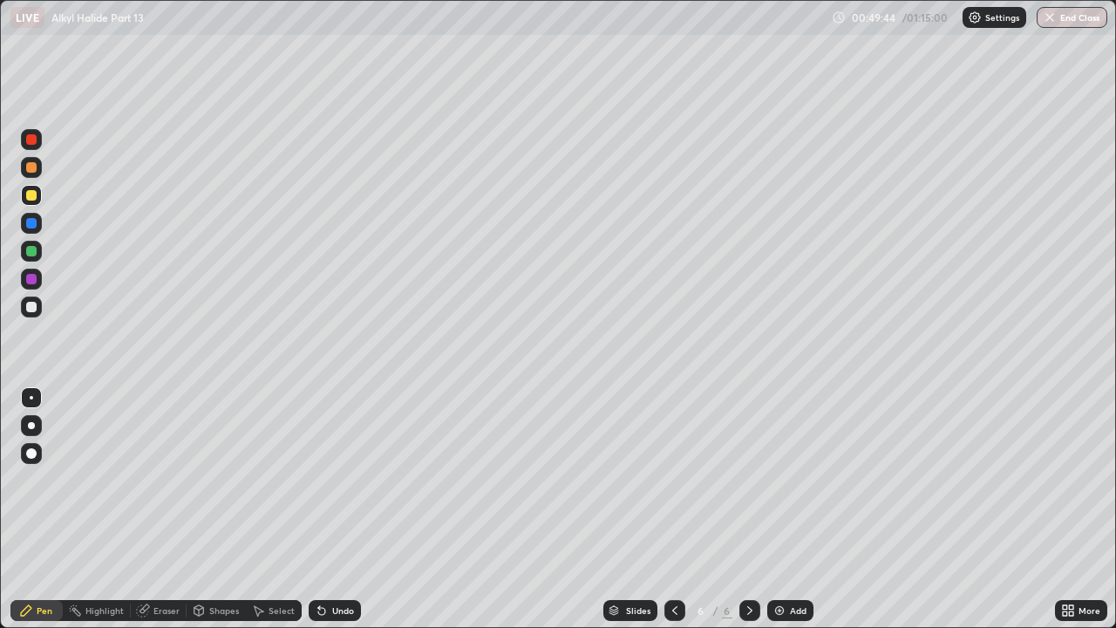
click at [336, 480] on div "Undo" at bounding box center [343, 610] width 22 height 9
click at [31, 309] on div at bounding box center [31, 307] width 10 height 10
click at [670, 480] on icon at bounding box center [675, 610] width 14 height 14
click at [755, 480] on div at bounding box center [749, 610] width 21 height 21
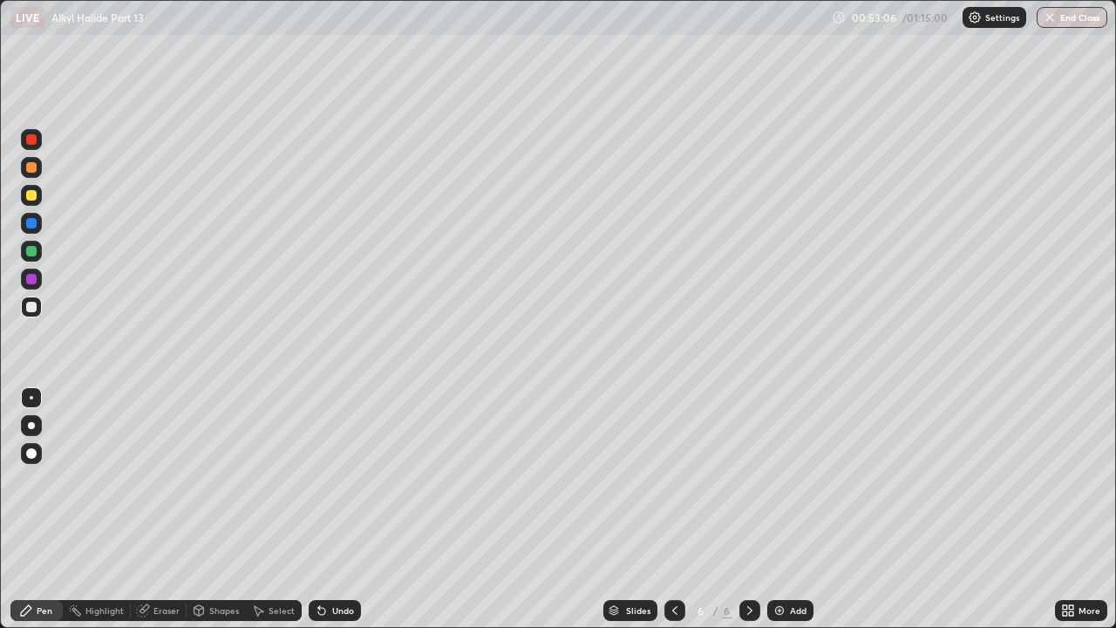
click at [34, 283] on div at bounding box center [31, 279] width 21 height 21
click at [1055, 16] on img "button" at bounding box center [1050, 17] width 14 height 14
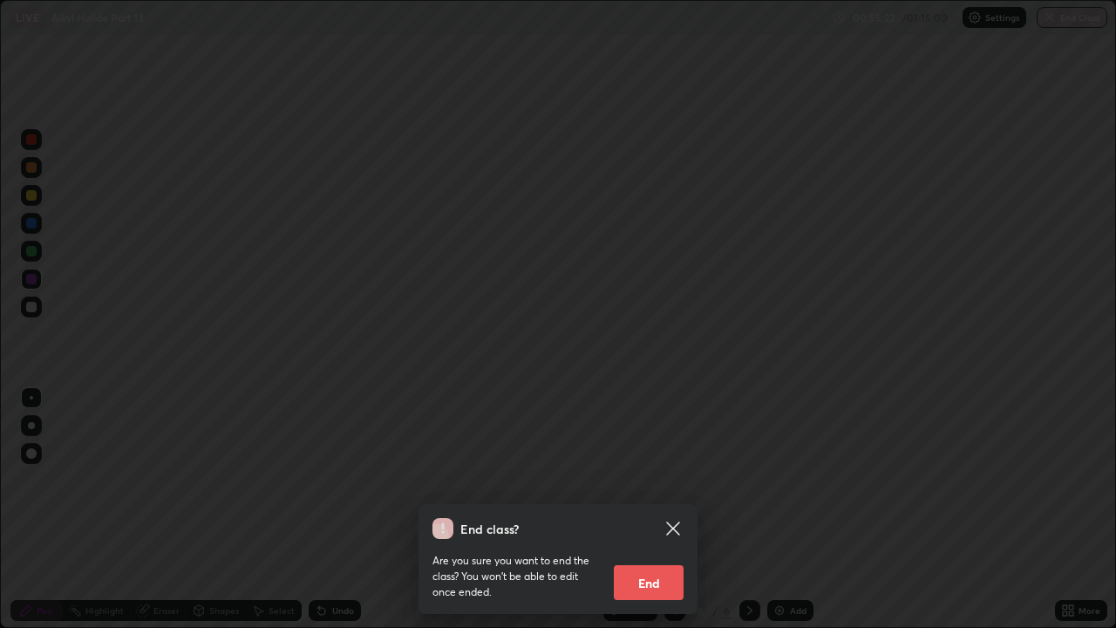
click at [656, 480] on button "End" at bounding box center [649, 582] width 70 height 35
